Goal: Task Accomplishment & Management: Manage account settings

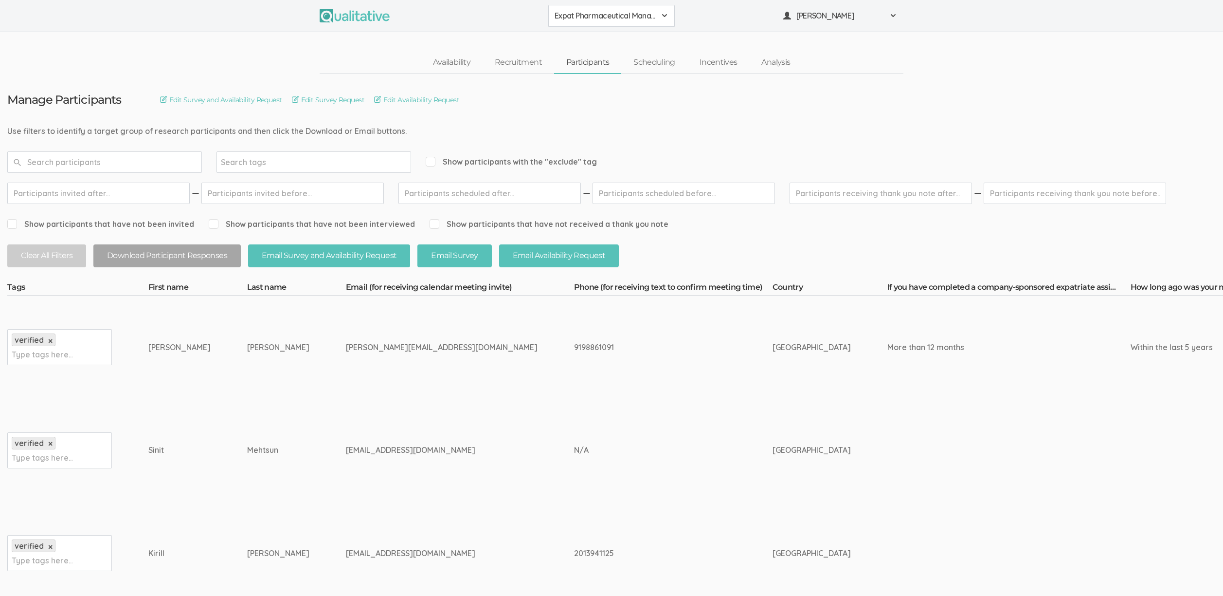
drag, startPoint x: 164, startPoint y: 343, endPoint x: 406, endPoint y: 465, distance: 270.5
drag, startPoint x: 372, startPoint y: 455, endPoint x: 150, endPoint y: 343, distance: 248.5
click at [150, 343] on div "Hector Alejandro" at bounding box center [179, 347] width 62 height 11
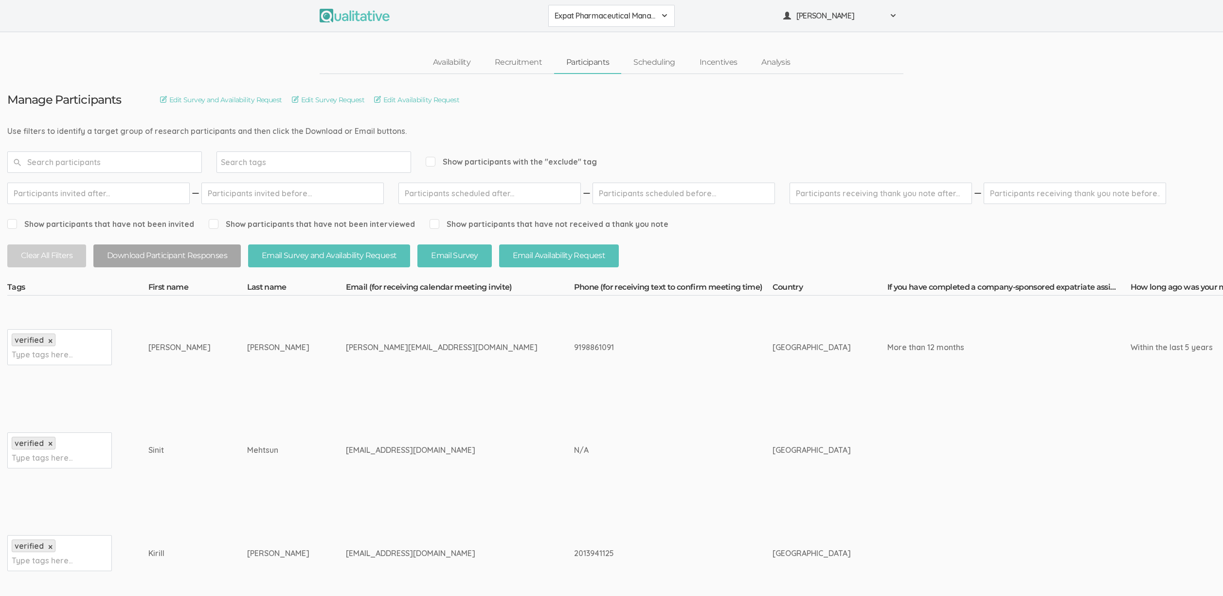
drag, startPoint x: 362, startPoint y: 129, endPoint x: 30, endPoint y: 130, distance: 331.4
click at [103, 52] on div "Availability Recruitment Participants Scheduling Incentives Analysis" at bounding box center [611, 63] width 1223 height 22
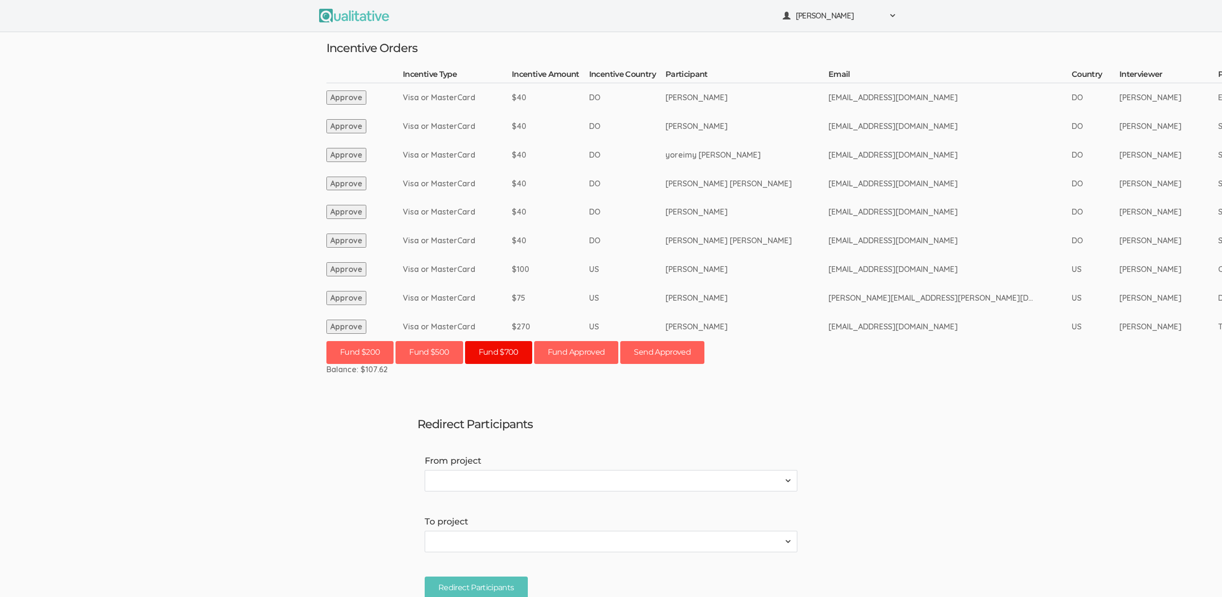
click at [506, 352] on button "Fund $700" at bounding box center [498, 352] width 67 height 23
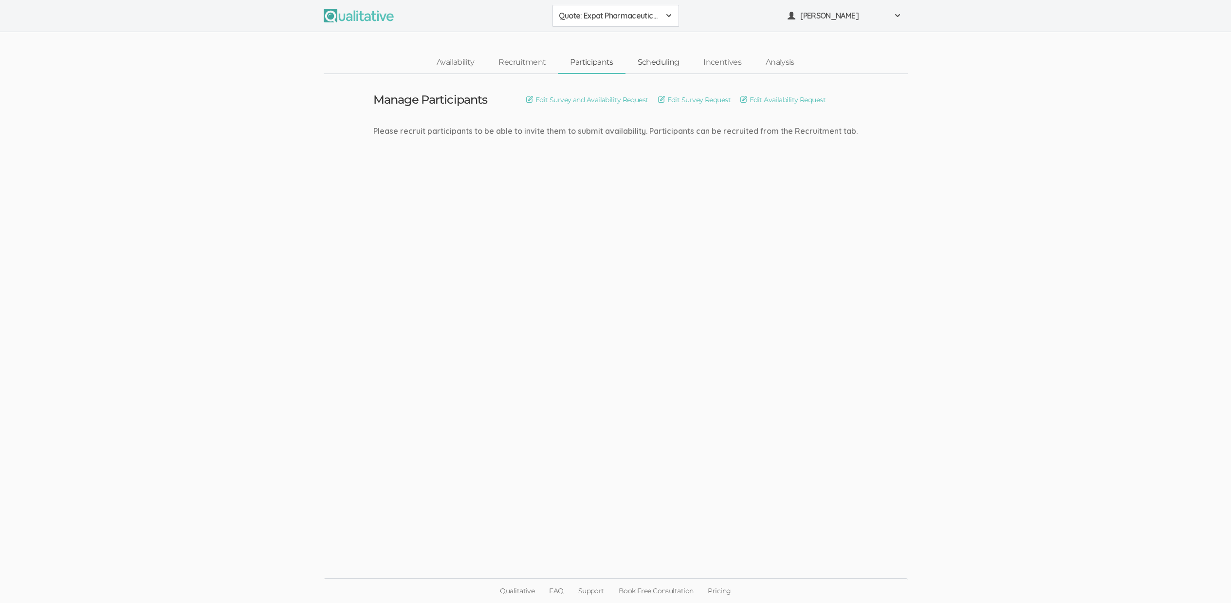
click at [656, 59] on link "Scheduling" at bounding box center [658, 62] width 66 height 21
drag, startPoint x: 623, startPoint y: 182, endPoint x: 600, endPoint y: 167, distance: 27.8
click at [623, 182] on td "Manage Participants Edit Survey and Availability Request Edit Survey Request Ed…" at bounding box center [615, 129] width 499 height 111
click at [674, 61] on link "Scheduling" at bounding box center [658, 62] width 66 height 21
click at [594, 64] on link "Participants" at bounding box center [591, 62] width 67 height 21
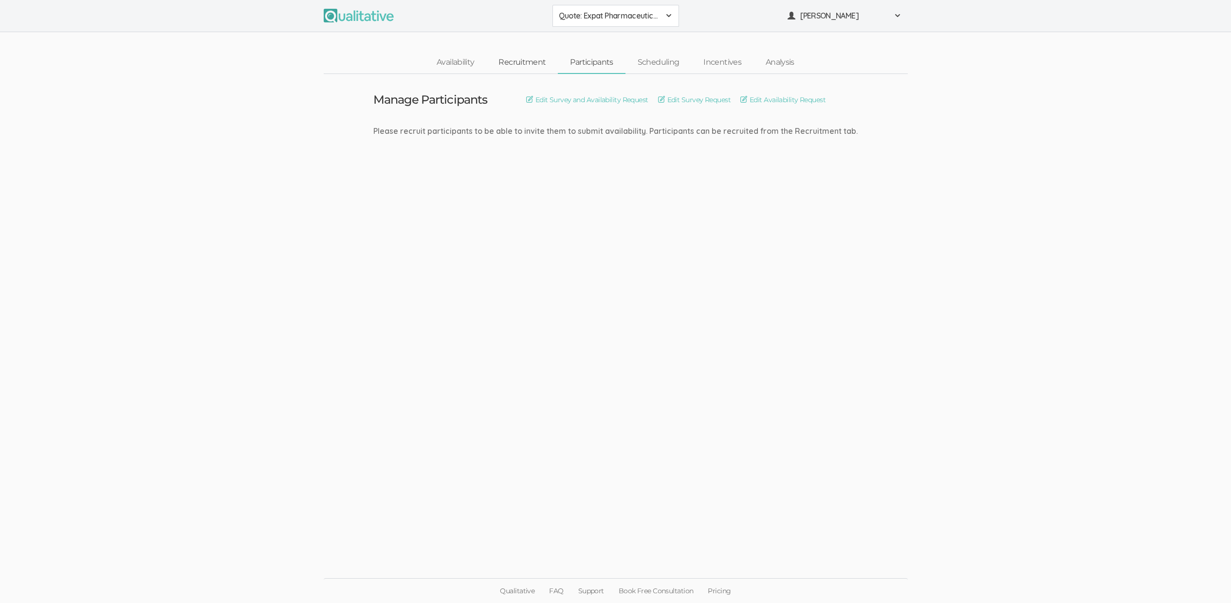
click at [534, 61] on link "Recruitment" at bounding box center [522, 62] width 72 height 21
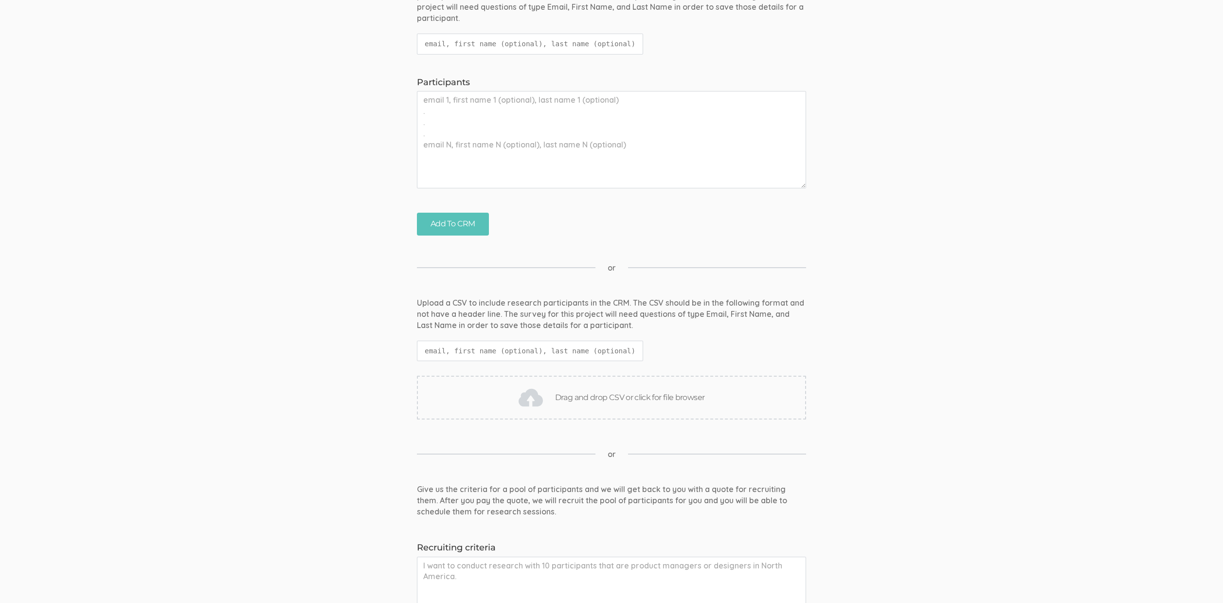
scroll to position [481, 0]
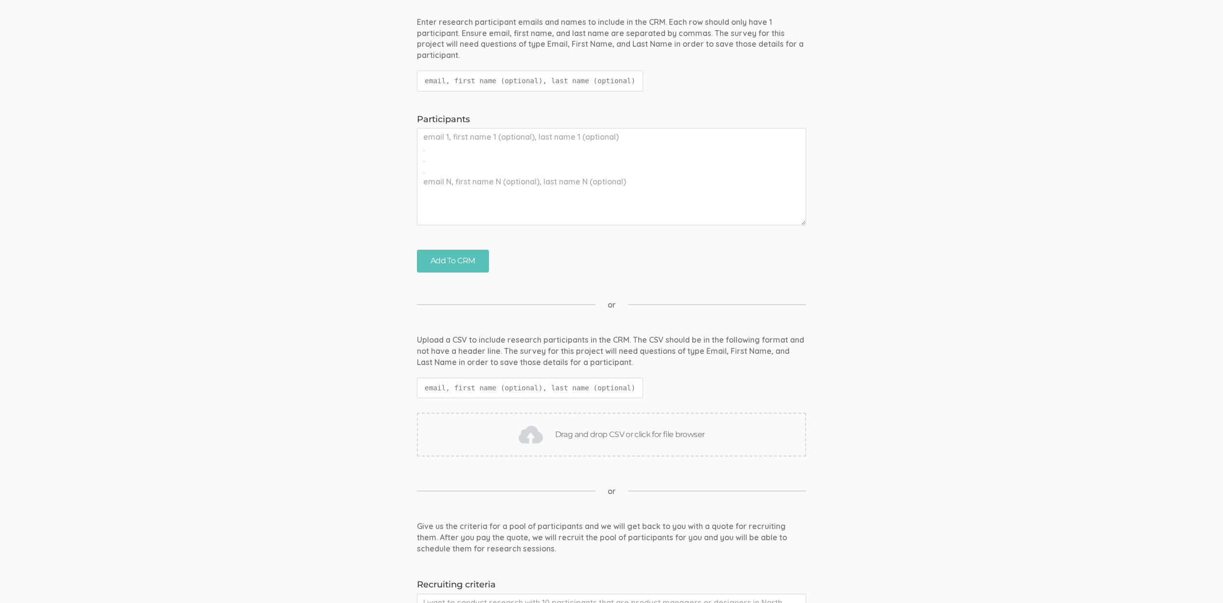
click at [464, 169] on textarea "Participants" at bounding box center [611, 176] width 389 height 97
type textarea "rsamarak@gmail.com"
click at [443, 260] on input "Add To CRM" at bounding box center [453, 261] width 72 height 23
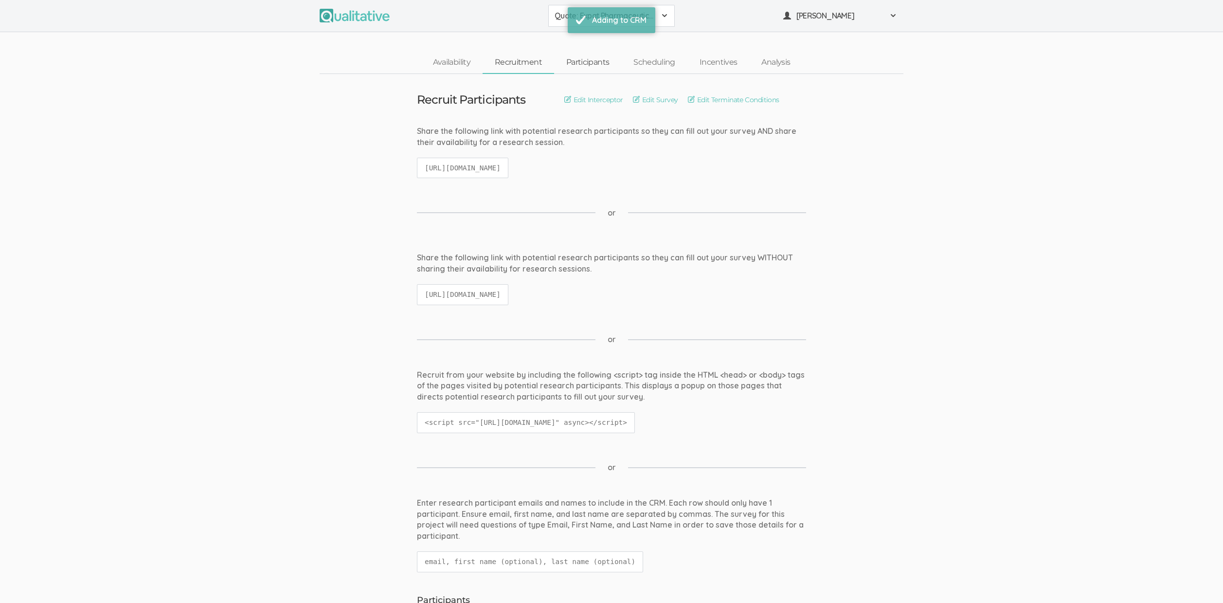
click at [575, 60] on link "Participants" at bounding box center [587, 62] width 67 height 21
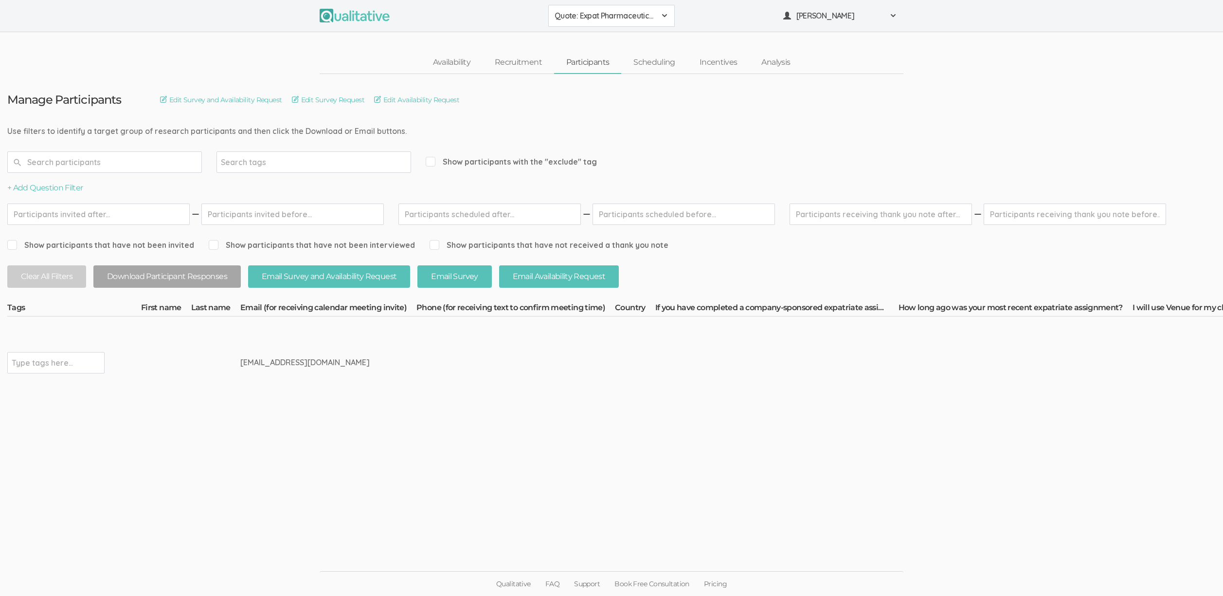
click at [304, 354] on td "rsamarak@gmail.com" at bounding box center [328, 362] width 176 height 92
click at [319, 281] on button "Email Survey and Availability Request" at bounding box center [329, 276] width 162 height 23
click at [505, 392] on td at bounding box center [516, 362] width 199 height 92
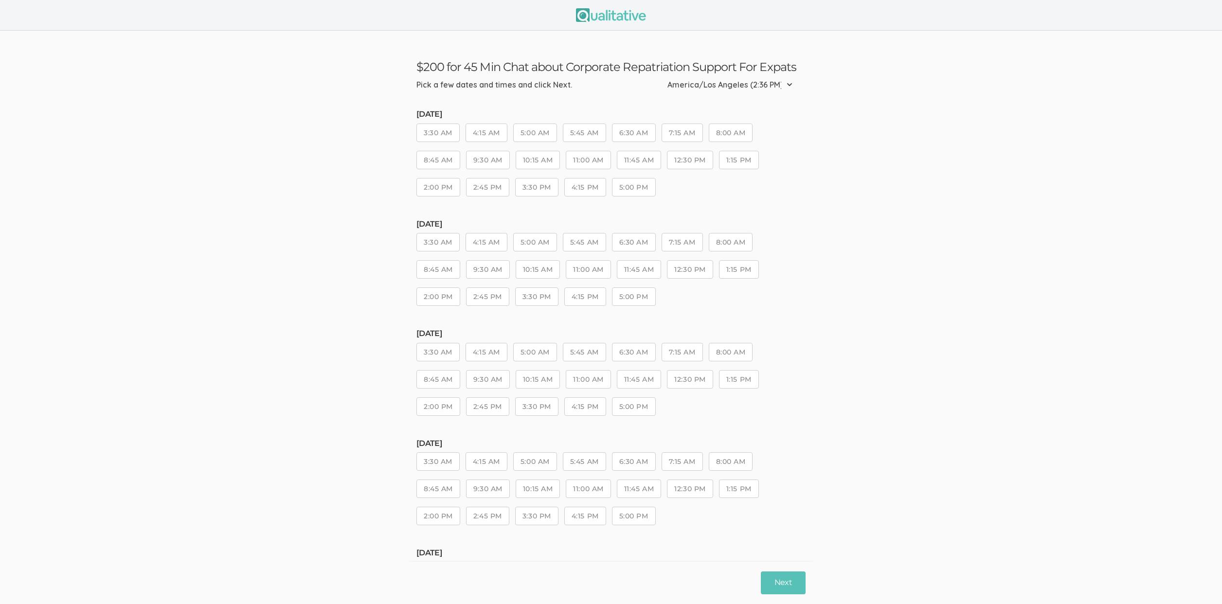
click at [143, 312] on ui-view "$200 for 45 Min Chat about Corporate Repatriation Support For Expats Pick a few…" at bounding box center [611, 476] width 1222 height 891
click at [216, 329] on ui-view "$200 for 45 Min Chat about Corporate Repatriation Support For Expats Pick a few…" at bounding box center [611, 476] width 1222 height 891
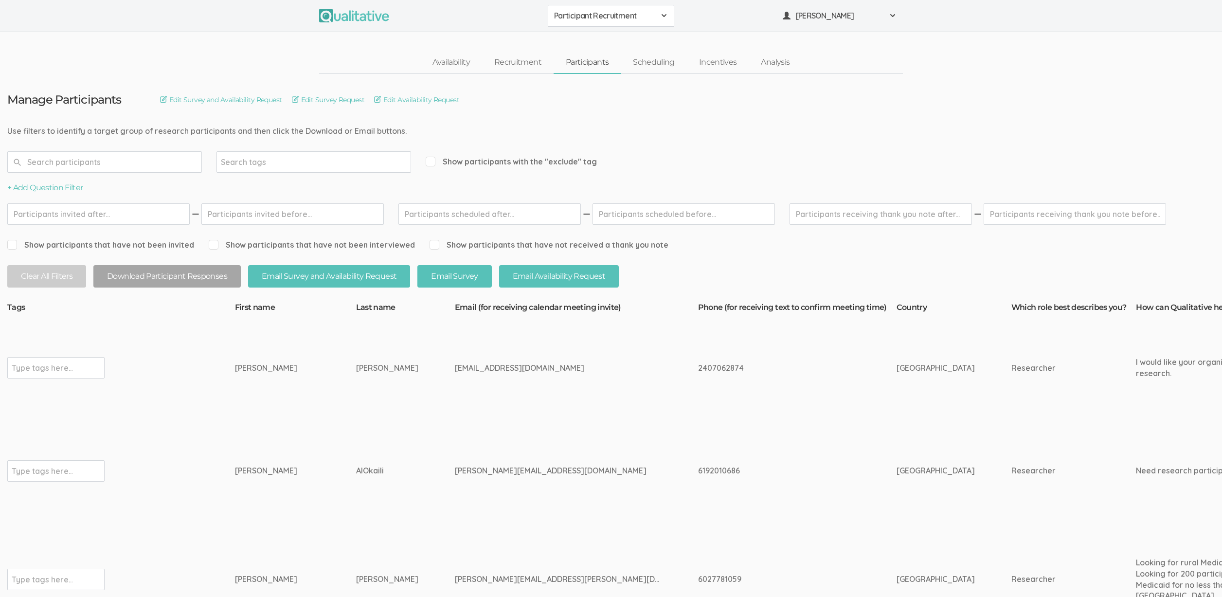
click at [356, 402] on td "[PERSON_NAME]" at bounding box center [405, 367] width 99 height 103
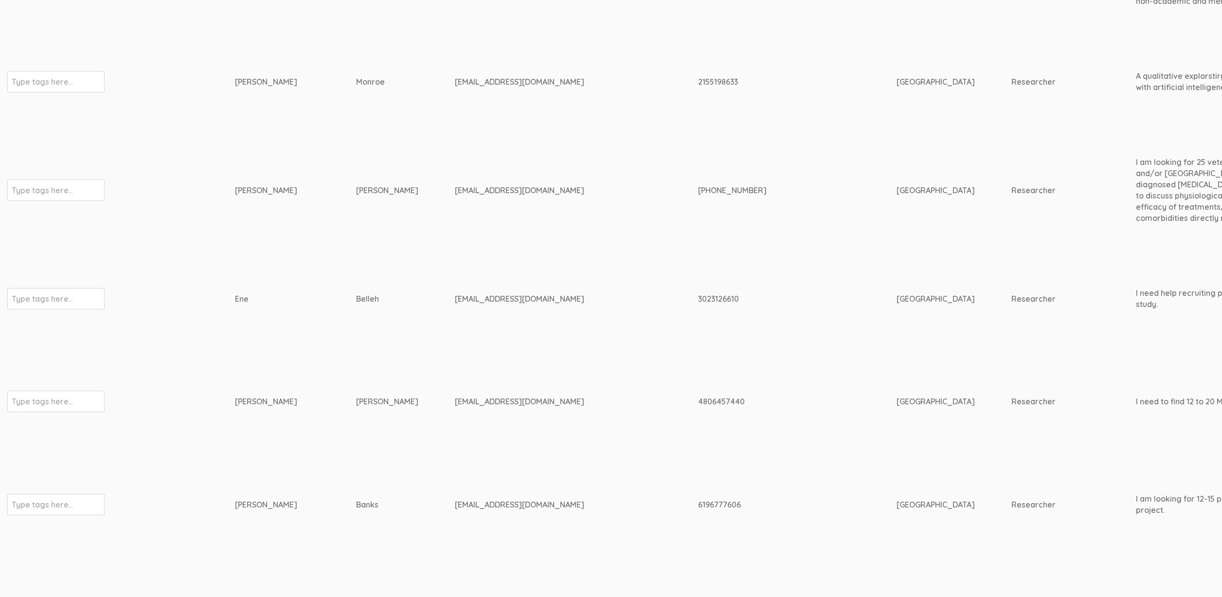
scroll to position [709, 3055]
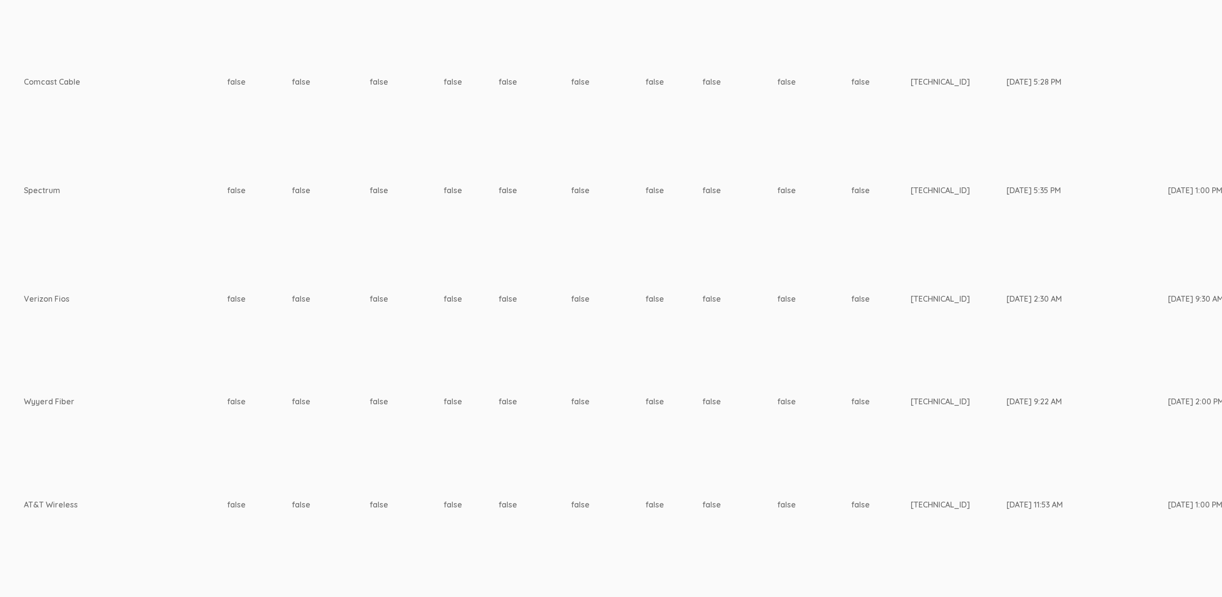
click at [911, 582] on td "[TECHNICAL_ID]" at bounding box center [959, 607] width 96 height 103
copy link "Update Availability for Ene Belleh"
click at [1168, 228] on td "[DATE] 1:00 PM" at bounding box center [1216, 190] width 96 height 114
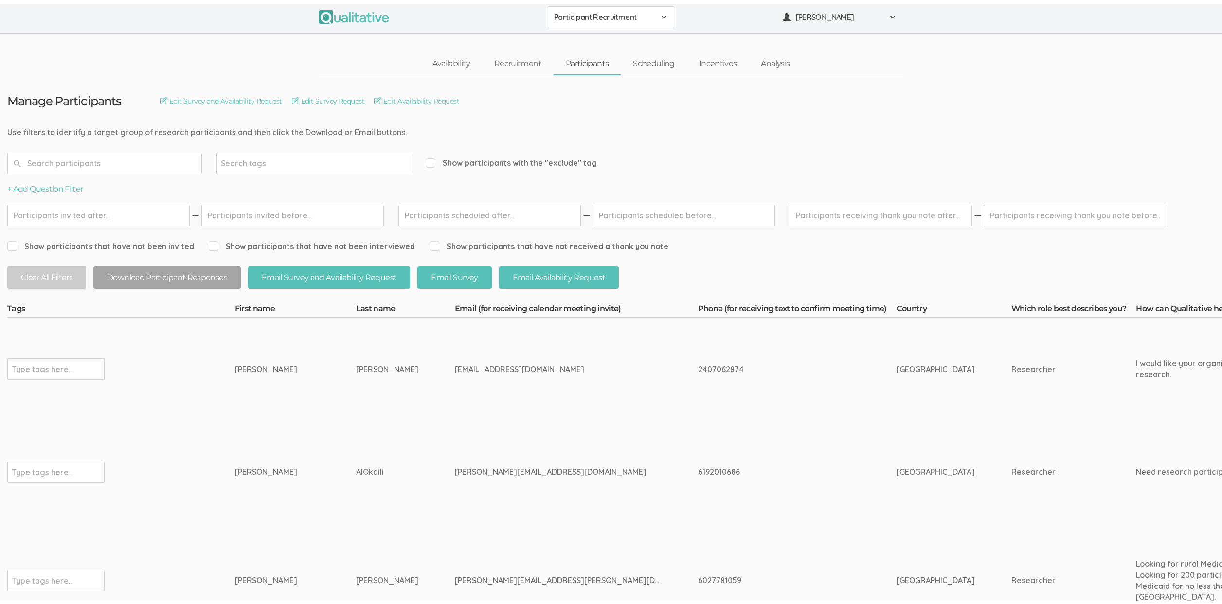
scroll to position [0, 0]
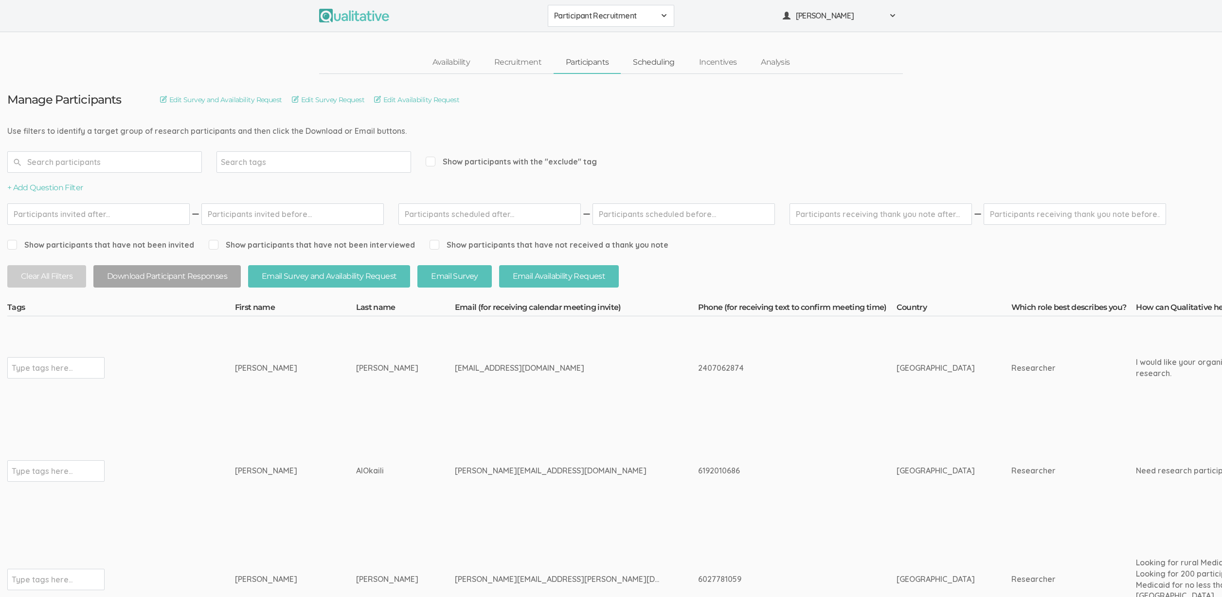
click at [645, 59] on link "Scheduling" at bounding box center [654, 62] width 66 height 21
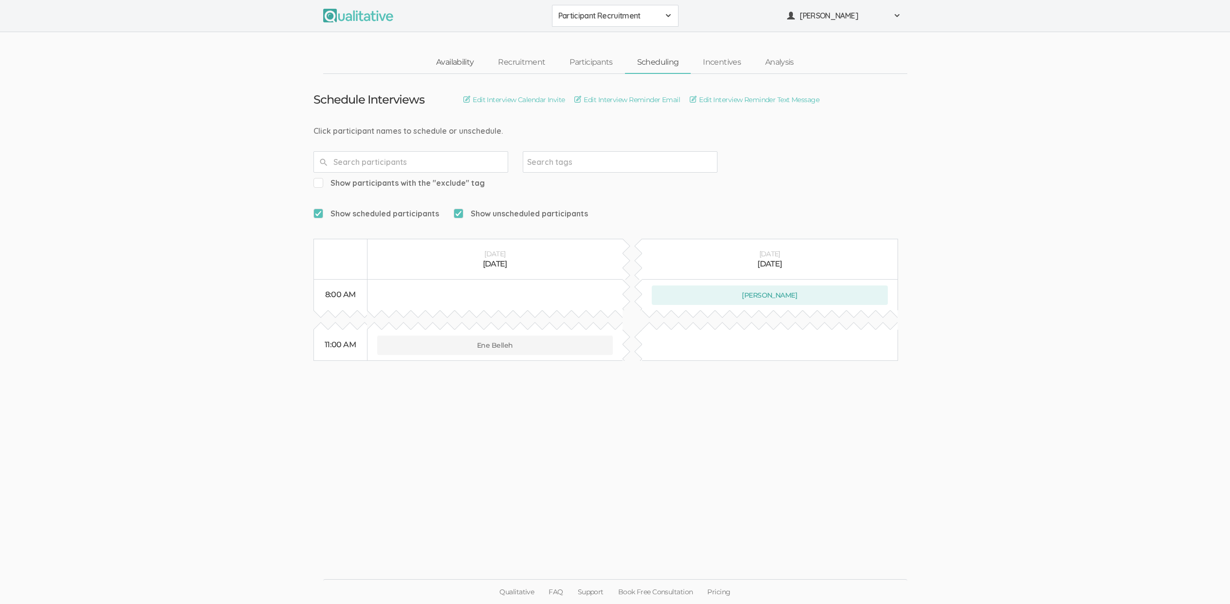
click at [471, 60] on link "Availability" at bounding box center [455, 62] width 62 height 21
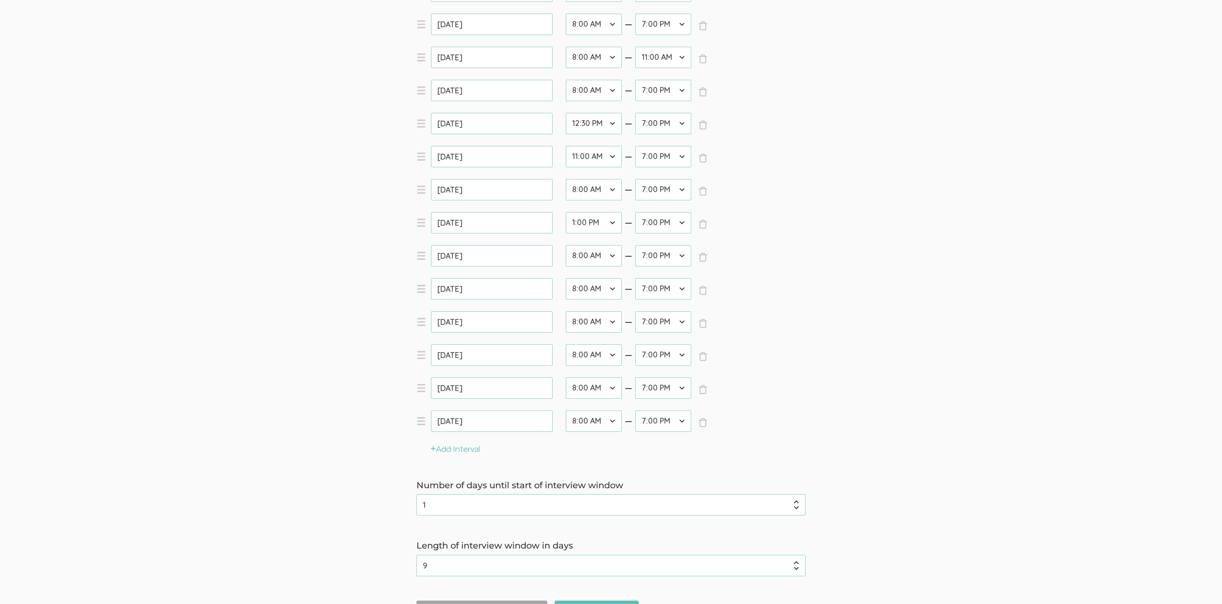
scroll to position [650, 0]
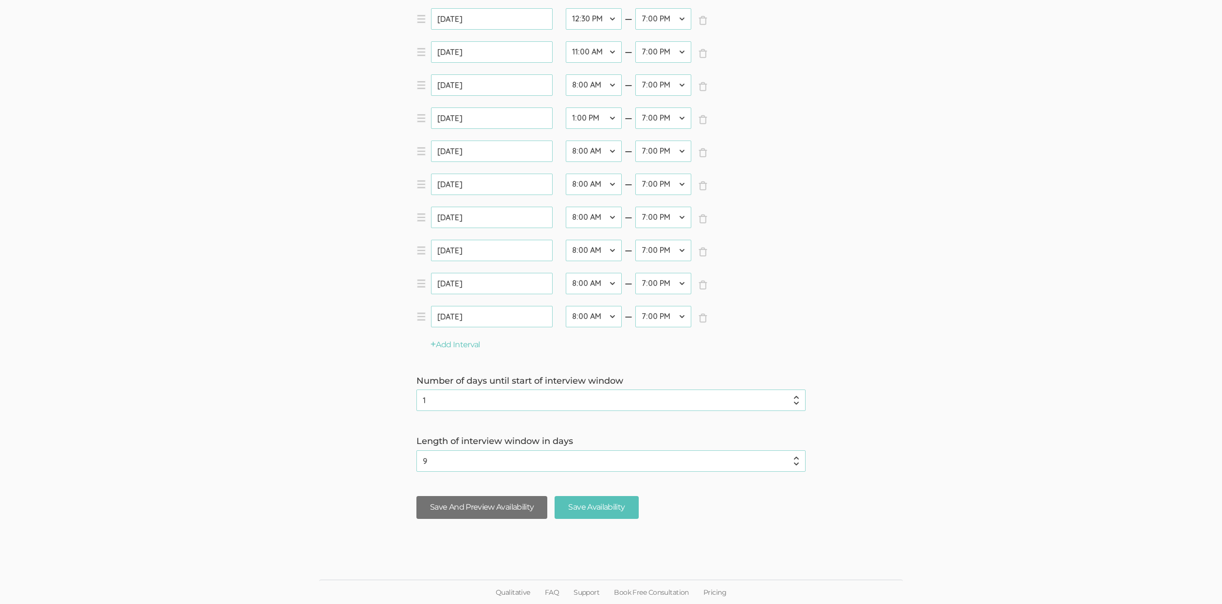
click at [529, 501] on button "Save And Preview Availability" at bounding box center [482, 507] width 131 height 23
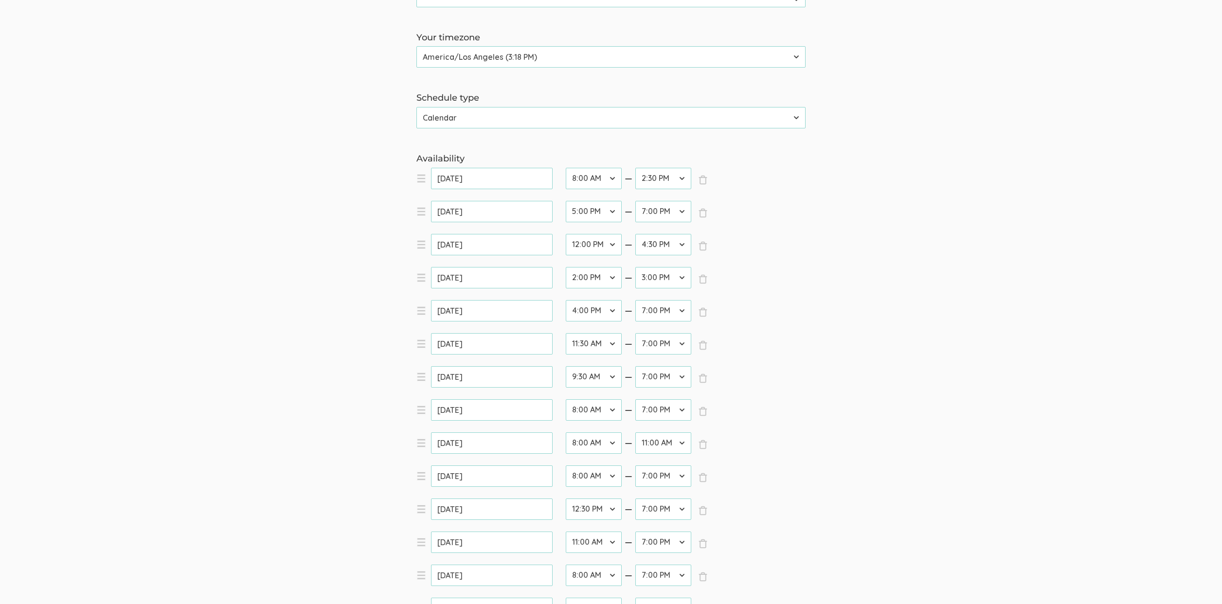
scroll to position [221, 0]
click at [603, 479] on select "12:00 AM 12:30 AM 1:00 AM 1:30 AM 2:00 AM 2:30 AM 3:00 AM 3:30 AM 4:00 AM 4:30 …" at bounding box center [594, 480] width 56 height 21
select select "24"
click at [566, 470] on select "12:00 AM 12:30 AM 1:00 AM 1:30 AM 2:00 AM 2:30 AM 3:00 AM 3:30 AM 4:00 AM 4:30 …" at bounding box center [594, 480] width 56 height 21
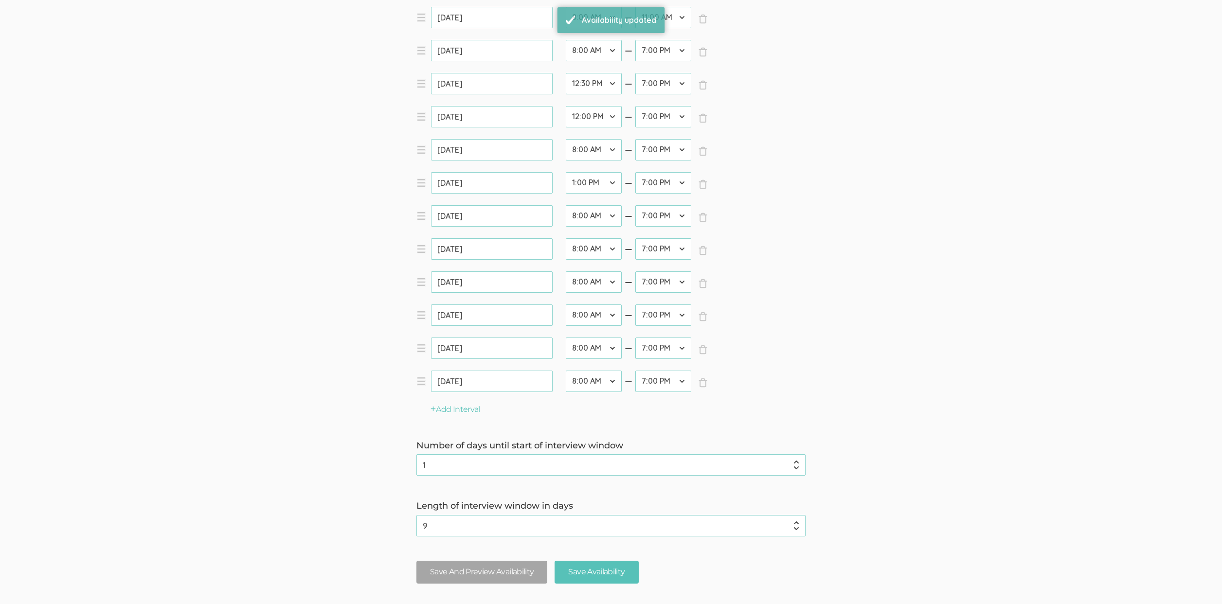
scroll to position [650, 0]
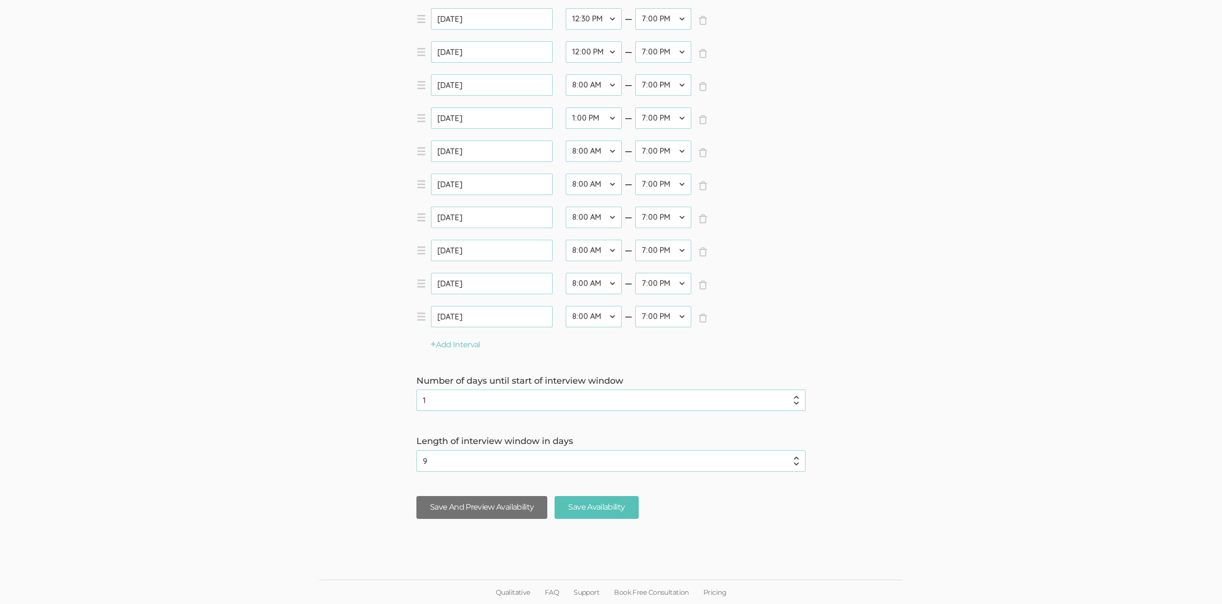
click at [499, 505] on button "Save And Preview Availability" at bounding box center [482, 507] width 131 height 23
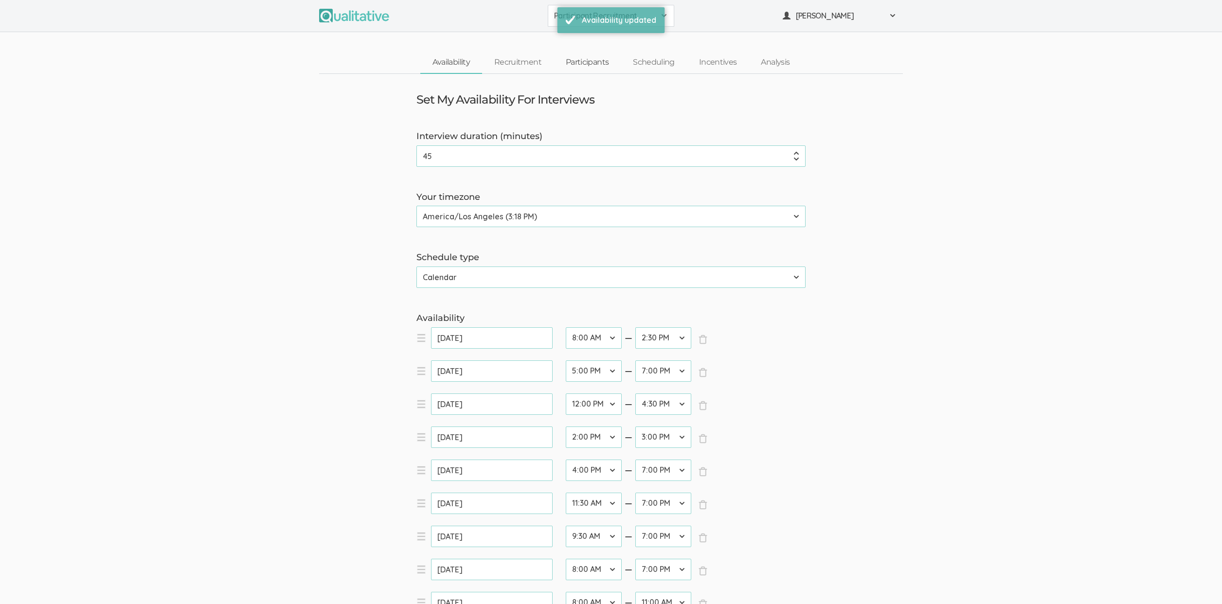
click at [592, 59] on link "Participants" at bounding box center [587, 62] width 67 height 21
click at [590, 55] on link "Participants" at bounding box center [587, 62] width 67 height 21
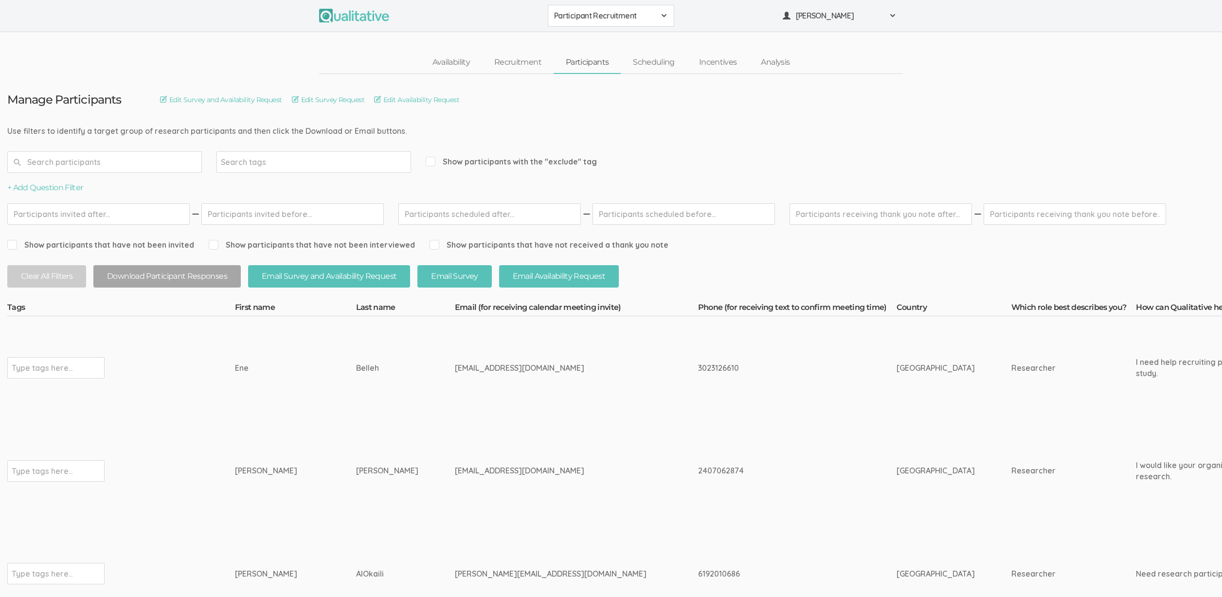
drag, startPoint x: 61, startPoint y: 127, endPoint x: 303, endPoint y: 133, distance: 241.9
drag, startPoint x: 320, startPoint y: 133, endPoint x: 80, endPoint y: 130, distance: 239.9
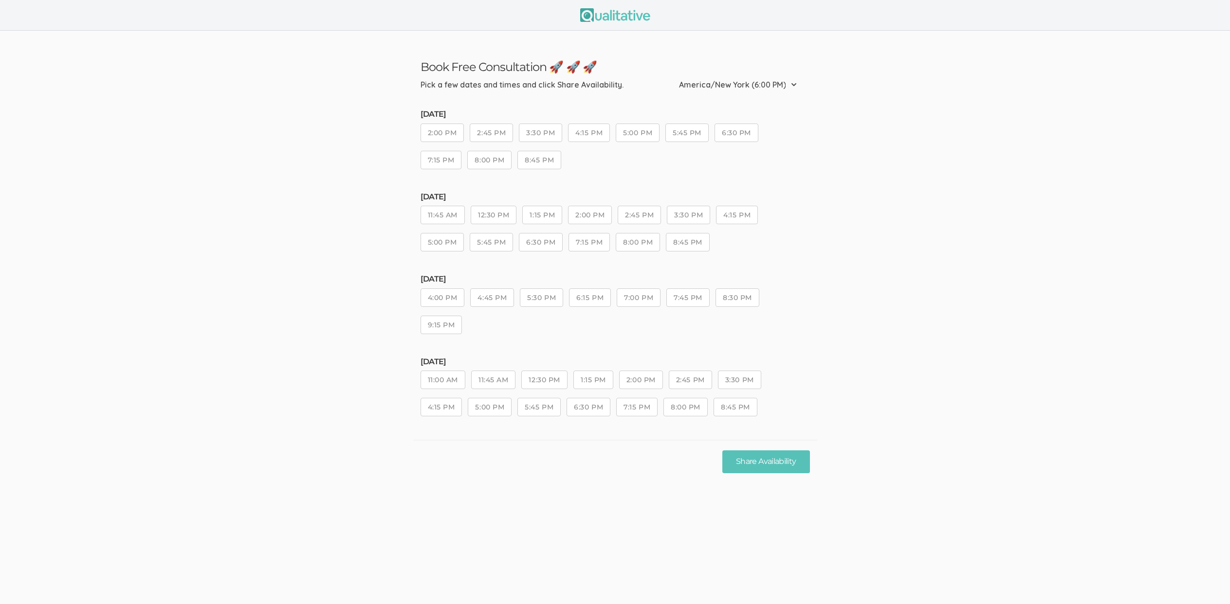
click at [565, 519] on ui-view "Book Free Consultation 🚀 🚀 🚀 Pick a few dates and times and click Share Availab…" at bounding box center [615, 302] width 1230 height 604
click at [295, 456] on ui-view "Book Free Consultation 🚀 🚀 🚀 Pick a few dates and times and click Next. Etc/GMT…" at bounding box center [615, 243] width 1230 height 425
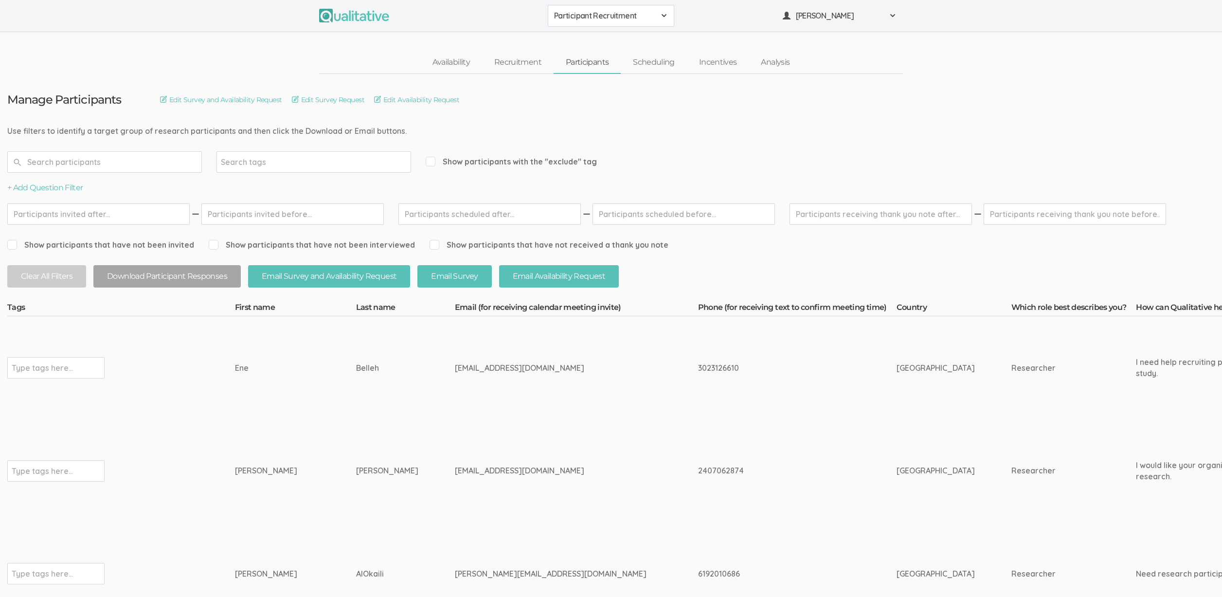
click at [455, 371] on div "[EMAIL_ADDRESS][DOMAIN_NAME]" at bounding box center [558, 368] width 207 height 11
copy tr "[EMAIL_ADDRESS][DOMAIN_NAME]"
click at [391, 388] on td "Belleh" at bounding box center [405, 367] width 99 height 103
